Goal: Task Accomplishment & Management: Manage account settings

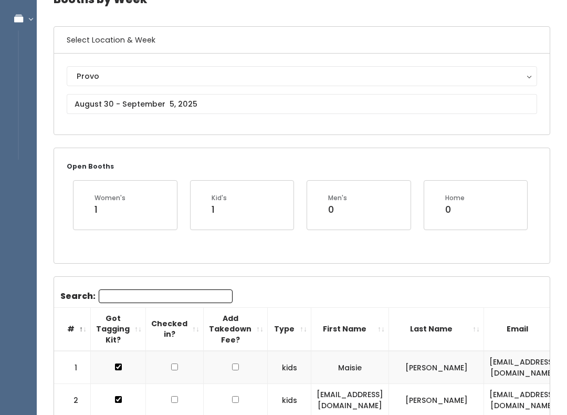
scroll to position [85, 0]
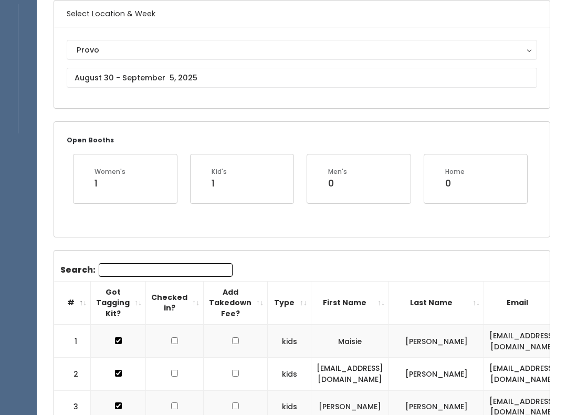
click at [163, 265] on input "Search:" at bounding box center [166, 271] width 134 height 14
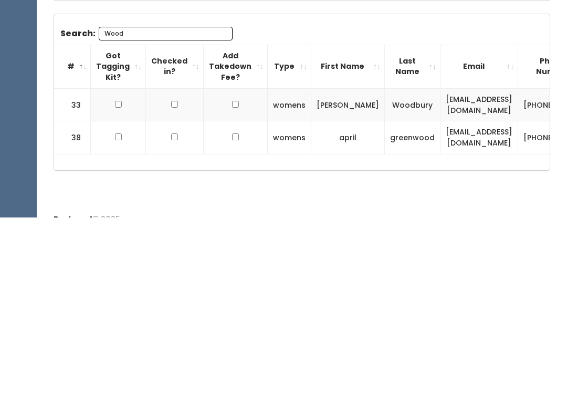
scroll to position [126, 0]
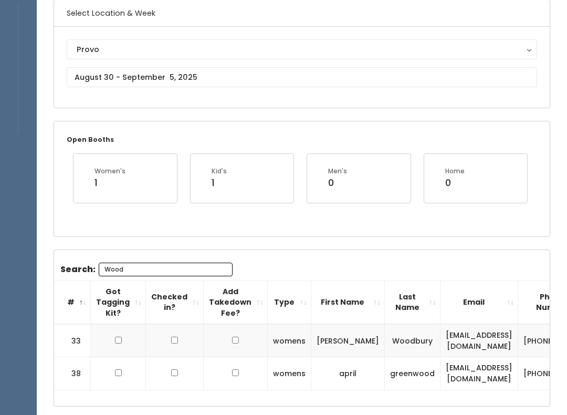
type input "Wood"
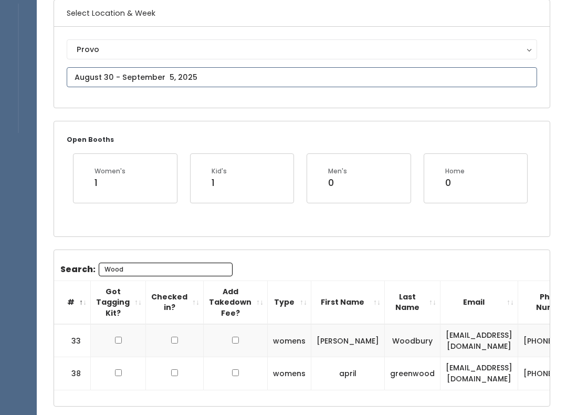
click at [312, 82] on input "text" at bounding box center [302, 77] width 471 height 20
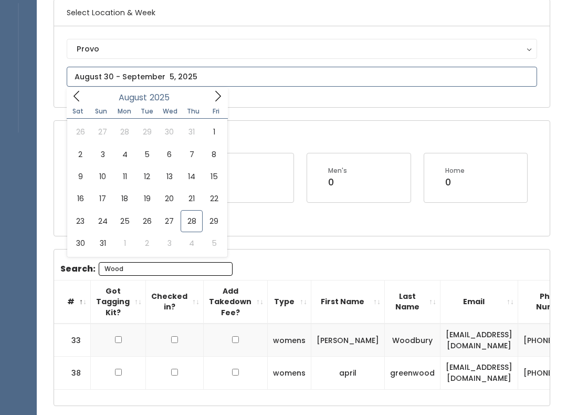
scroll to position [87, 0]
click at [211, 95] on span at bounding box center [218, 96] width 20 height 16
click at [86, 96] on span at bounding box center [77, 96] width 20 height 16
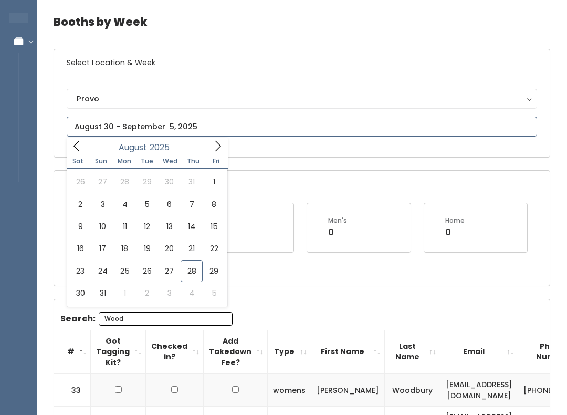
scroll to position [0, 0]
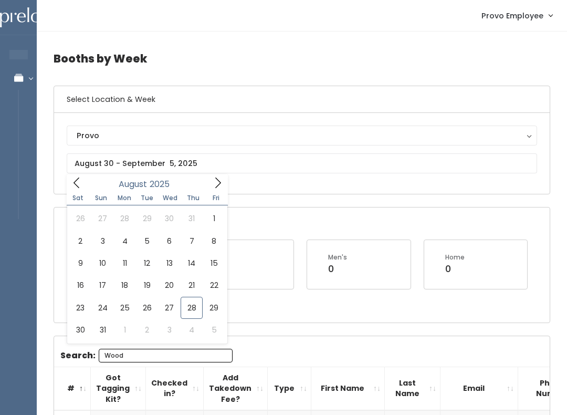
click at [397, 226] on div "Open Booths Women's 1 Kid's 1 Men's 0 Home 0" at bounding box center [302, 264] width 496 height 114
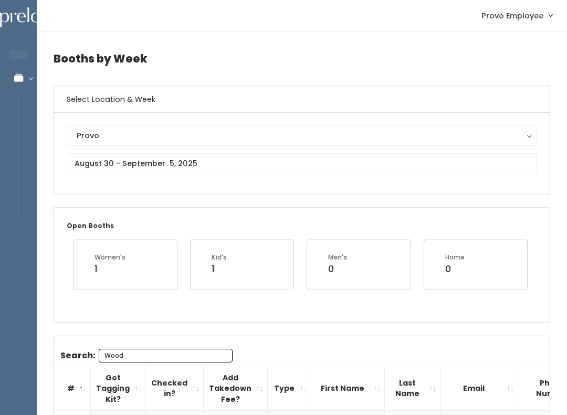
click at [374, 226] on div "Open Booths Women's 1 Kid's 1 Men's 0 Home 0" at bounding box center [302, 264] width 496 height 114
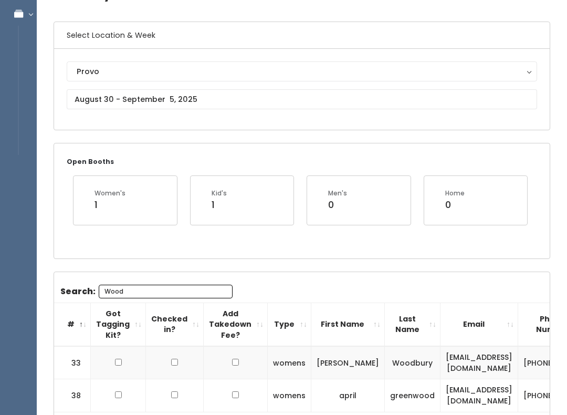
scroll to position [64, 0]
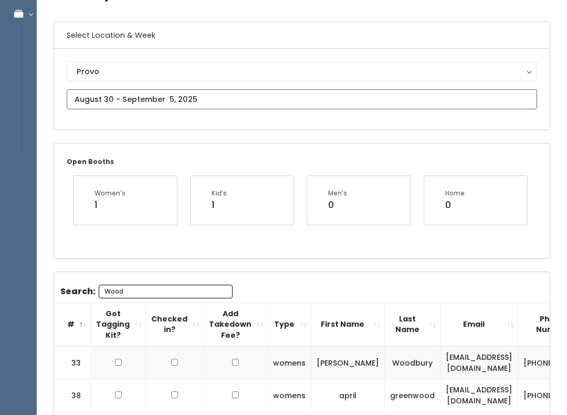
click at [207, 106] on body "EMPLOYEES Manage Bookings Booths by Week All Bookings Bookings with Booths Boot…" at bounding box center [283, 213] width 567 height 555
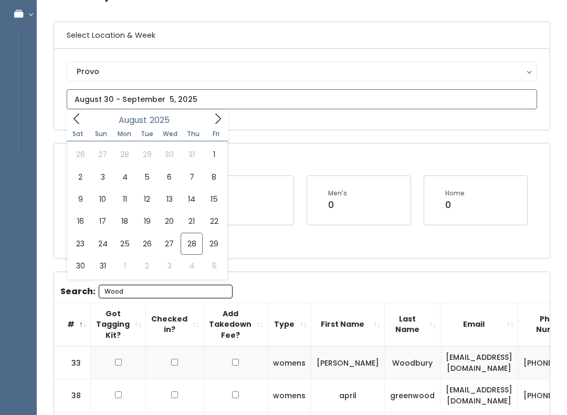
click at [216, 118] on icon at bounding box center [218, 119] width 12 height 12
type input "August 30 to September 5"
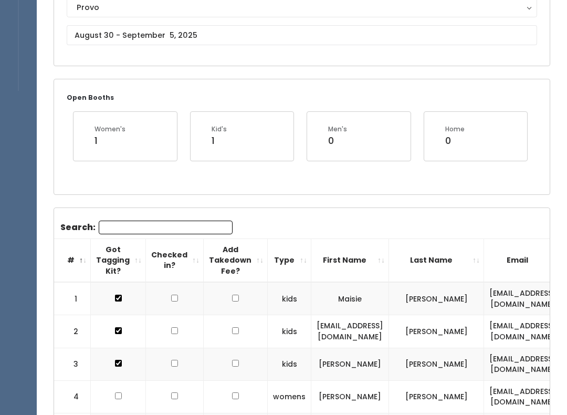
scroll to position [106, 0]
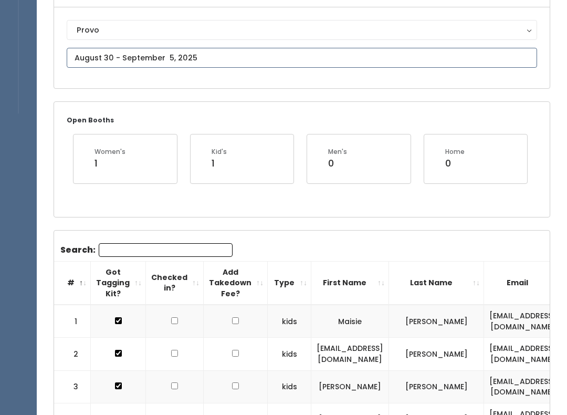
click at [257, 57] on input "text" at bounding box center [302, 58] width 471 height 20
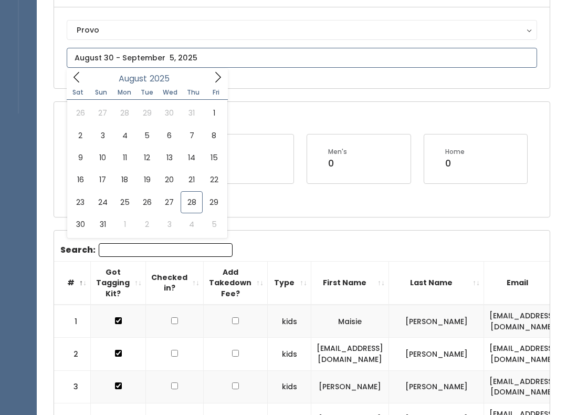
click at [215, 76] on icon at bounding box center [218, 77] width 12 height 12
type input "September 6 to September 12"
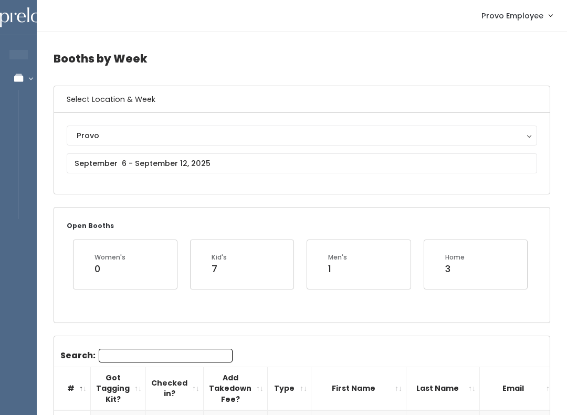
click at [157, 356] on input "Search:" at bounding box center [166, 356] width 134 height 14
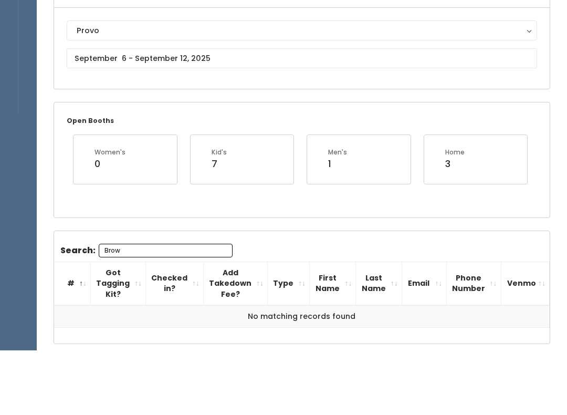
scroll to position [40, 0]
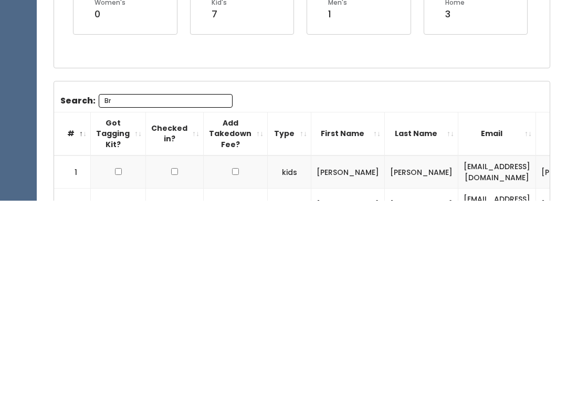
type input "B"
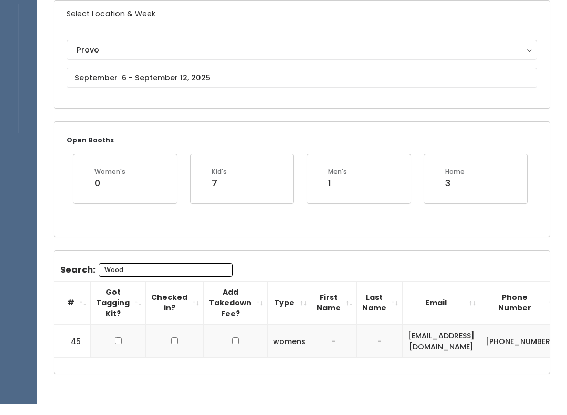
scroll to position [86, 0]
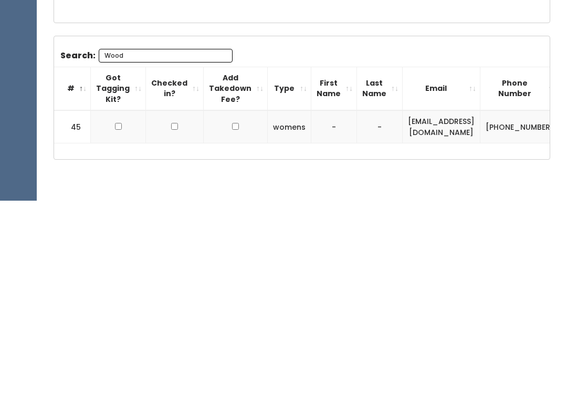
type input "Wood"
click at [446, 166] on div "Booths by Week Select Location & Week Provo [GEOGRAPHIC_DATA] [GEOGRAPHIC_DATA]…" at bounding box center [302, 177] width 530 height 463
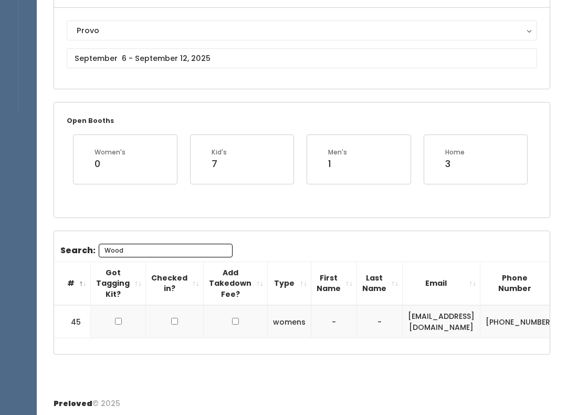
click at [121, 319] on input "checkbox" at bounding box center [118, 321] width 7 height 7
checkbox input "true"
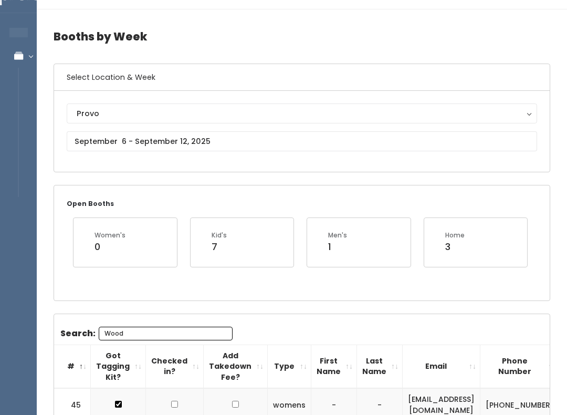
scroll to position [0, 0]
